Goal: Task Accomplishment & Management: Complete application form

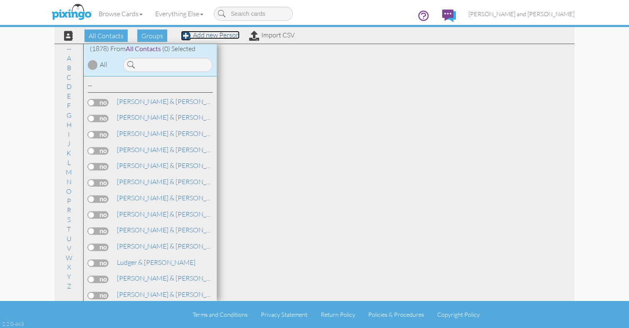
click at [231, 38] on link "Add new Person" at bounding box center [210, 35] width 59 height 8
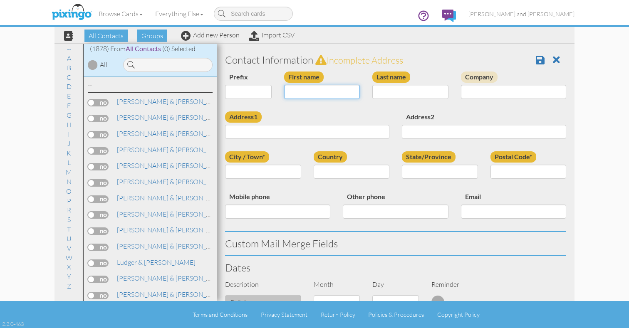
click at [328, 99] on input "First name" at bounding box center [322, 92] width 76 height 14
type input "[PERSON_NAME]"
click at [400, 94] on input "Last name" at bounding box center [410, 92] width 76 height 14
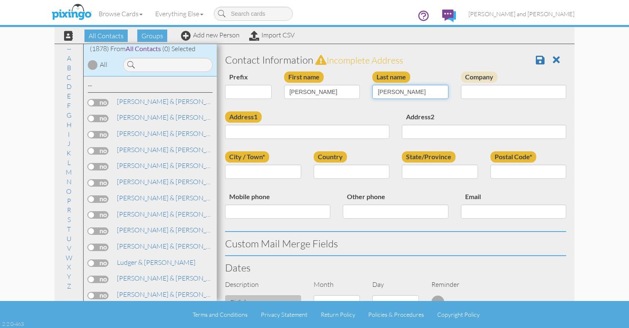
type input "Librizzi"
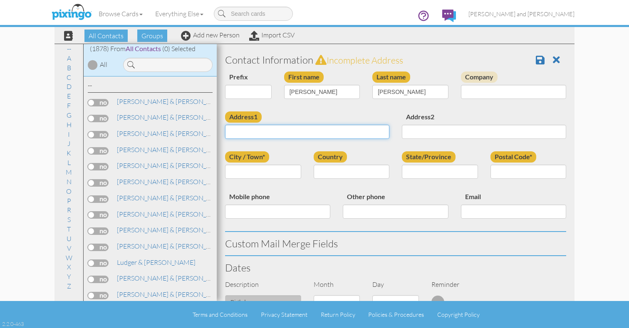
click at [320, 132] on input "Address1" at bounding box center [307, 132] width 164 height 14
paste input "6650 west state street"
type input "6650 west state street"
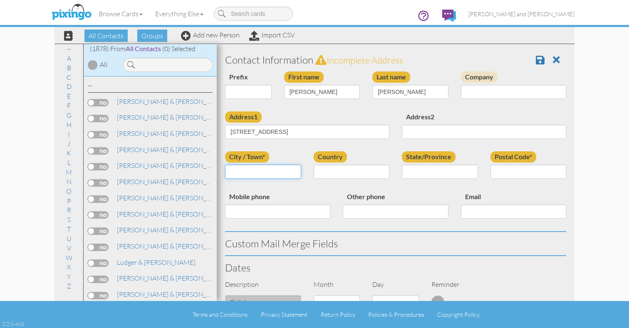
click at [269, 171] on input "City / Town*" at bounding box center [263, 172] width 76 height 14
paste input "wauwatosa"
type input "wauwatosa"
click at [346, 170] on select "United States -------------- Afghanistan Albania Algeria American Samoa Andorra…" at bounding box center [352, 172] width 76 height 14
select select "object:5863"
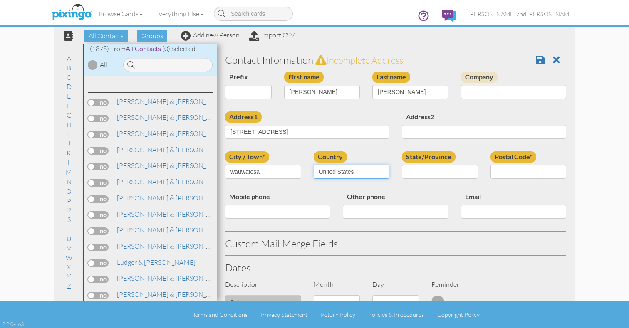
click at [314, 165] on select "United States -------------- Afghanistan Albania Algeria American Samoa Andorra…" at bounding box center [352, 172] width 76 height 14
click at [0, 0] on select "State/Province" at bounding box center [0, 0] width 0 height 0
select select "object:6168"
click at [402, 165] on select "AA (Military) AE (Military) Alabama Alaska American Samoa AP (Military) Arizona…" at bounding box center [440, 172] width 76 height 14
click at [544, 166] on input "Postal Code*" at bounding box center [529, 172] width 76 height 14
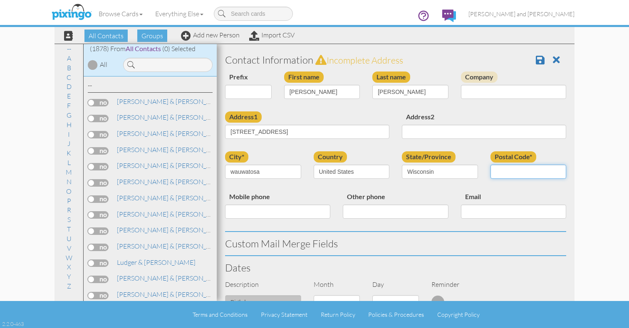
paste input "53213"
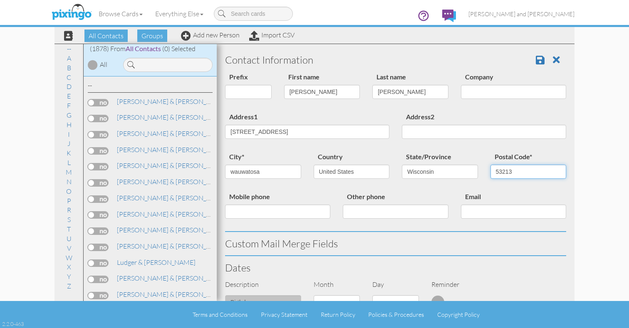
type input "53213"
click at [511, 133] on input "Address2" at bounding box center [484, 132] width 164 height 14
paste input "unit D 273"
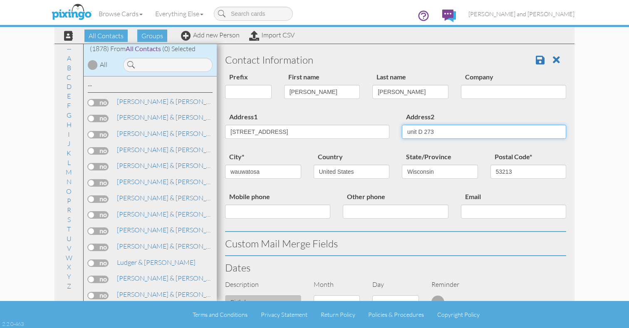
scroll to position [281, 0]
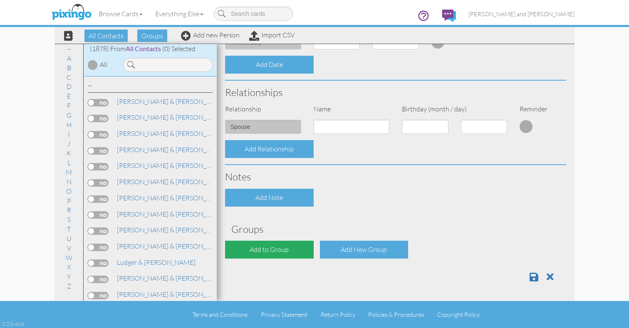
type input "unit D 273"
click at [292, 241] on div "Add to Group" at bounding box center [269, 250] width 89 height 18
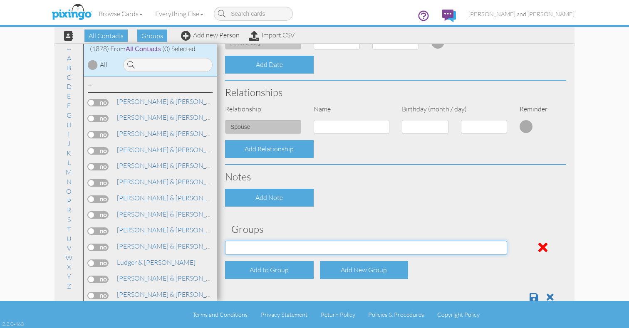
click at [291, 245] on select "All Contacts Clients Do Not Send duplicate spouse (for b-day only) Holiday Only…" at bounding box center [366, 248] width 282 height 14
select select "object:6176"
click at [225, 241] on select "All Contacts Clients Do Not Send duplicate spouse (for b-day only) Holiday Only…" at bounding box center [366, 248] width 282 height 14
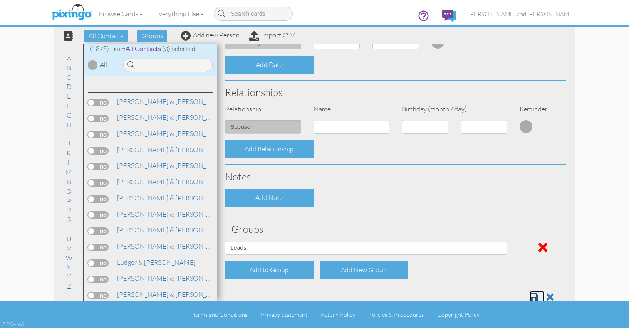
click at [540, 296] on link at bounding box center [537, 297] width 15 height 12
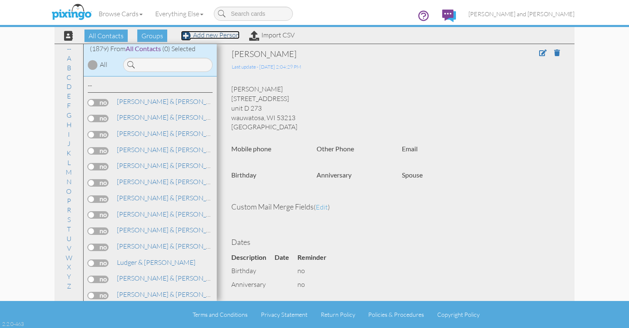
click at [217, 36] on link "Add new Person" at bounding box center [210, 35] width 59 height 8
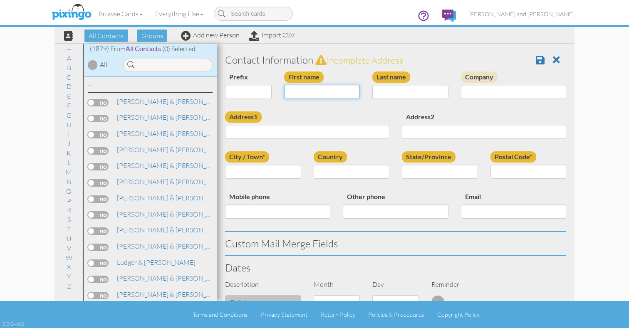
click at [309, 92] on input "First name" at bounding box center [322, 92] width 76 height 14
type input "[PERSON_NAME]"
click at [390, 94] on input "Last name" at bounding box center [410, 92] width 76 height 14
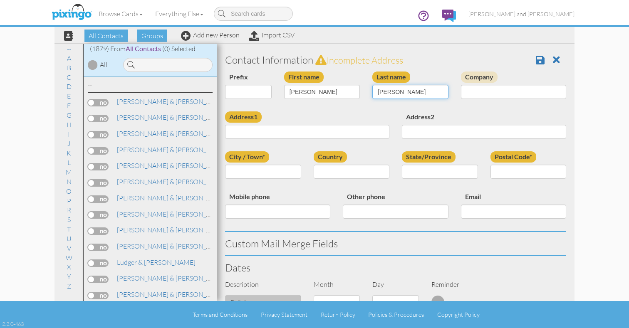
type input "Russell"
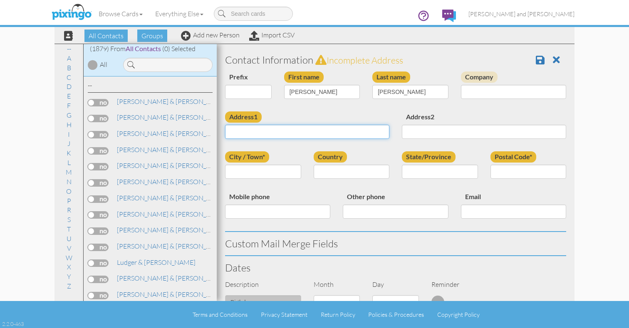
click at [308, 127] on input "Address1" at bounding box center [307, 132] width 164 height 14
paste input "261 Abeyance"
type input "261 Abeyance"
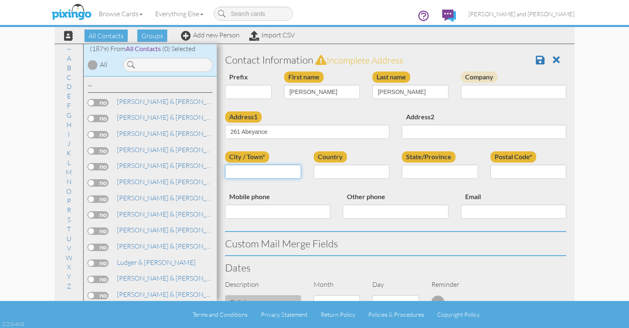
click at [279, 168] on input "City / Town*" at bounding box center [263, 172] width 76 height 14
type input "Moncure"
click at [357, 168] on select "United States -------------- Afghanistan Albania Algeria American Samoa Andorra…" at bounding box center [352, 172] width 76 height 14
select select "object:5883"
click at [314, 165] on select "United States -------------- Afghanistan Albania Algeria American Samoa Andorra…" at bounding box center [352, 172] width 76 height 14
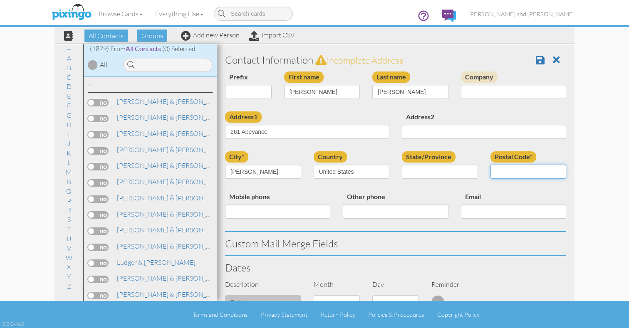
click at [542, 167] on input "Postal Code*" at bounding box center [529, 172] width 76 height 14
paste input "27559"
type input "27559"
click at [457, 171] on select "AA (Military) AE (Military) Alabama Alaska American Samoa AP (Military) Arizona…" at bounding box center [440, 172] width 76 height 14
select select "object:6168"
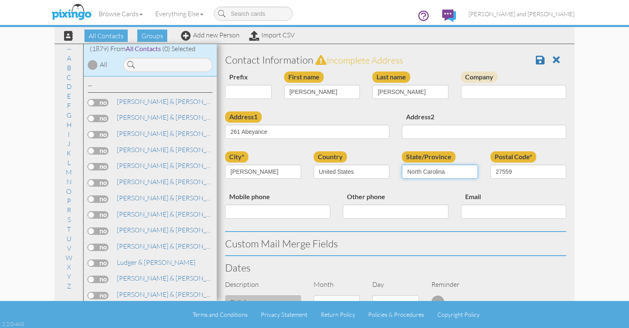
click at [402, 165] on select "AA (Military) AE (Military) Alabama Alaska American Samoa AP (Military) Arizona…" at bounding box center [440, 172] width 76 height 14
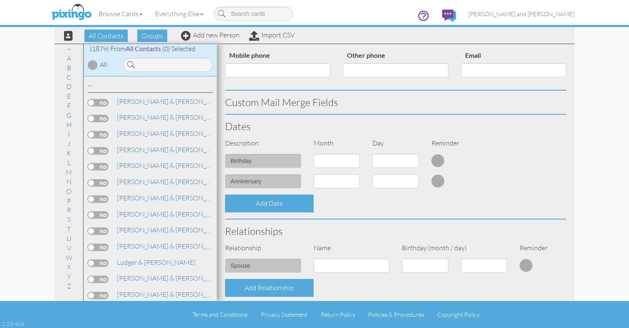
scroll to position [281, 0]
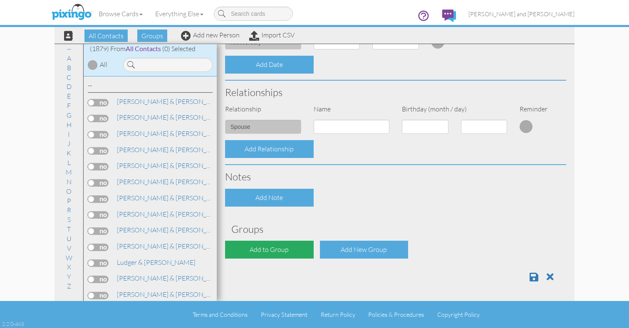
click at [282, 244] on div "Add to Group" at bounding box center [269, 250] width 89 height 18
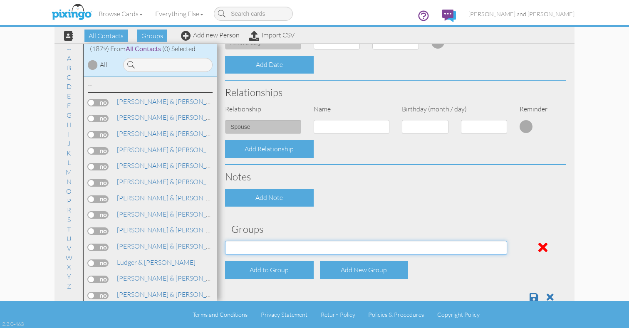
click at [283, 242] on select "All Contacts Clients Do Not Send duplicate spouse (for b-day only) Holiday Only…" at bounding box center [366, 248] width 282 height 14
select select "object:6196"
click at [225, 241] on select "All Contacts Clients Do Not Send duplicate spouse (for b-day only) Holiday Only…" at bounding box center [366, 248] width 282 height 14
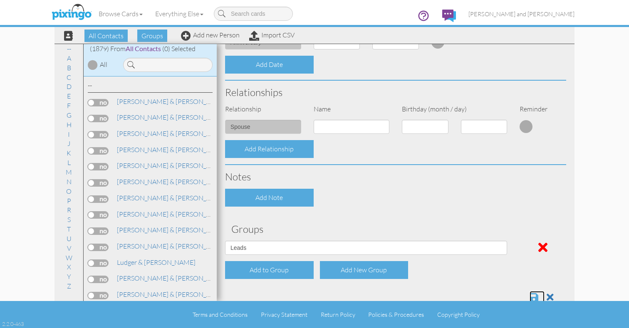
click at [534, 296] on span at bounding box center [534, 298] width 9 height 10
